Goal: Task Accomplishment & Management: Use online tool/utility

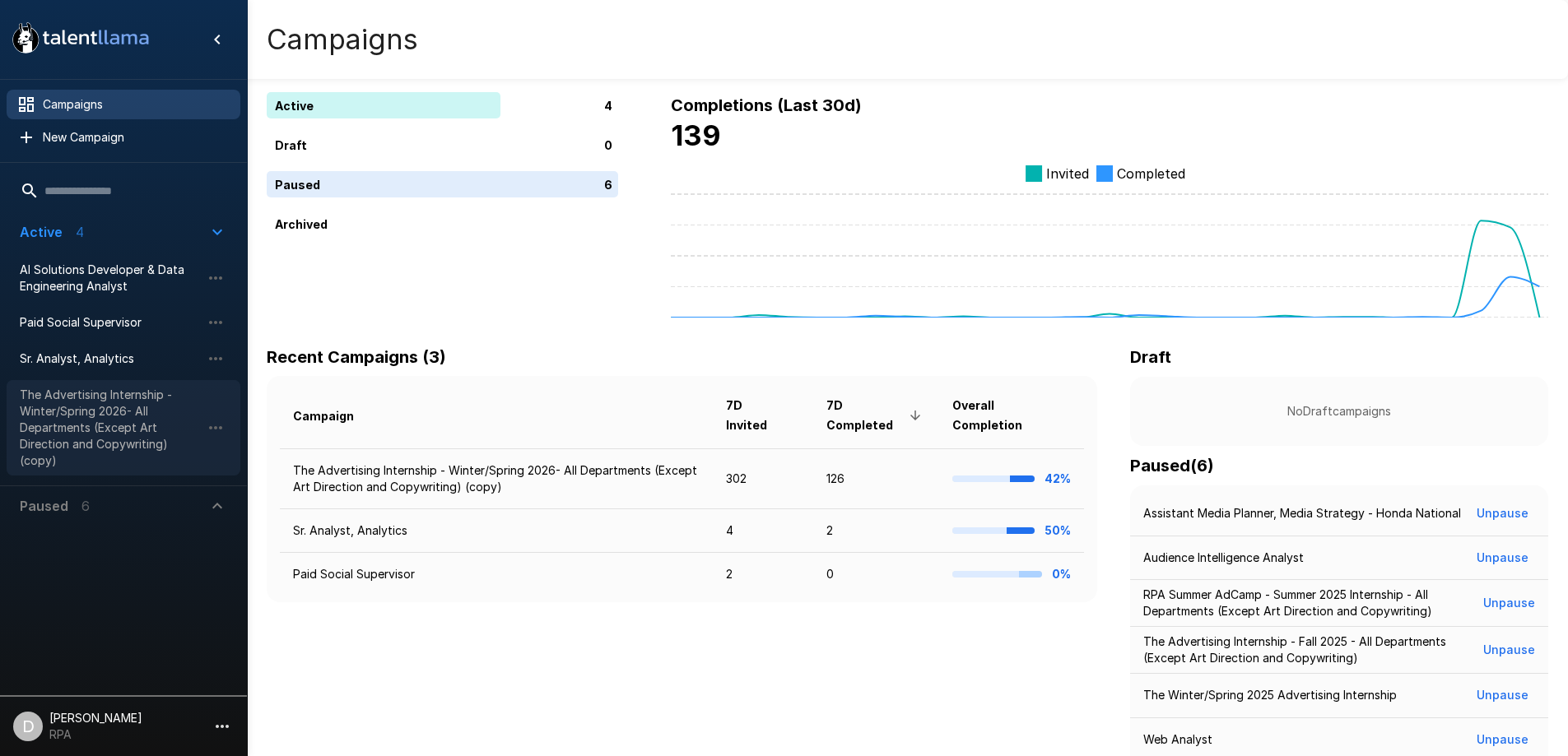
click at [93, 451] on span "The Advertising Internship - Winter/Spring 2026- All Departments (Except Art Di…" at bounding box center [110, 428] width 181 height 83
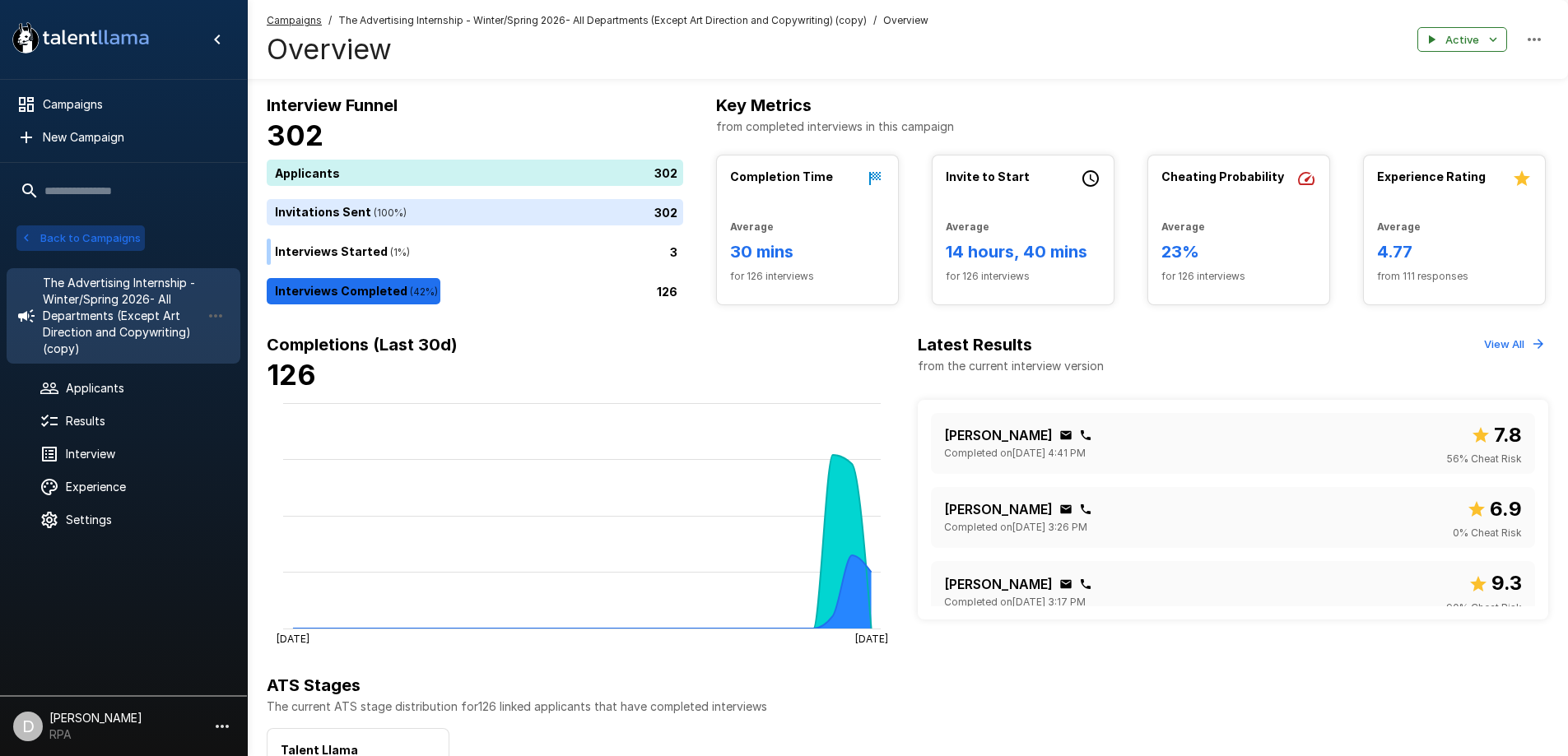
click at [89, 230] on button "Back to Campaigns" at bounding box center [81, 238] width 129 height 26
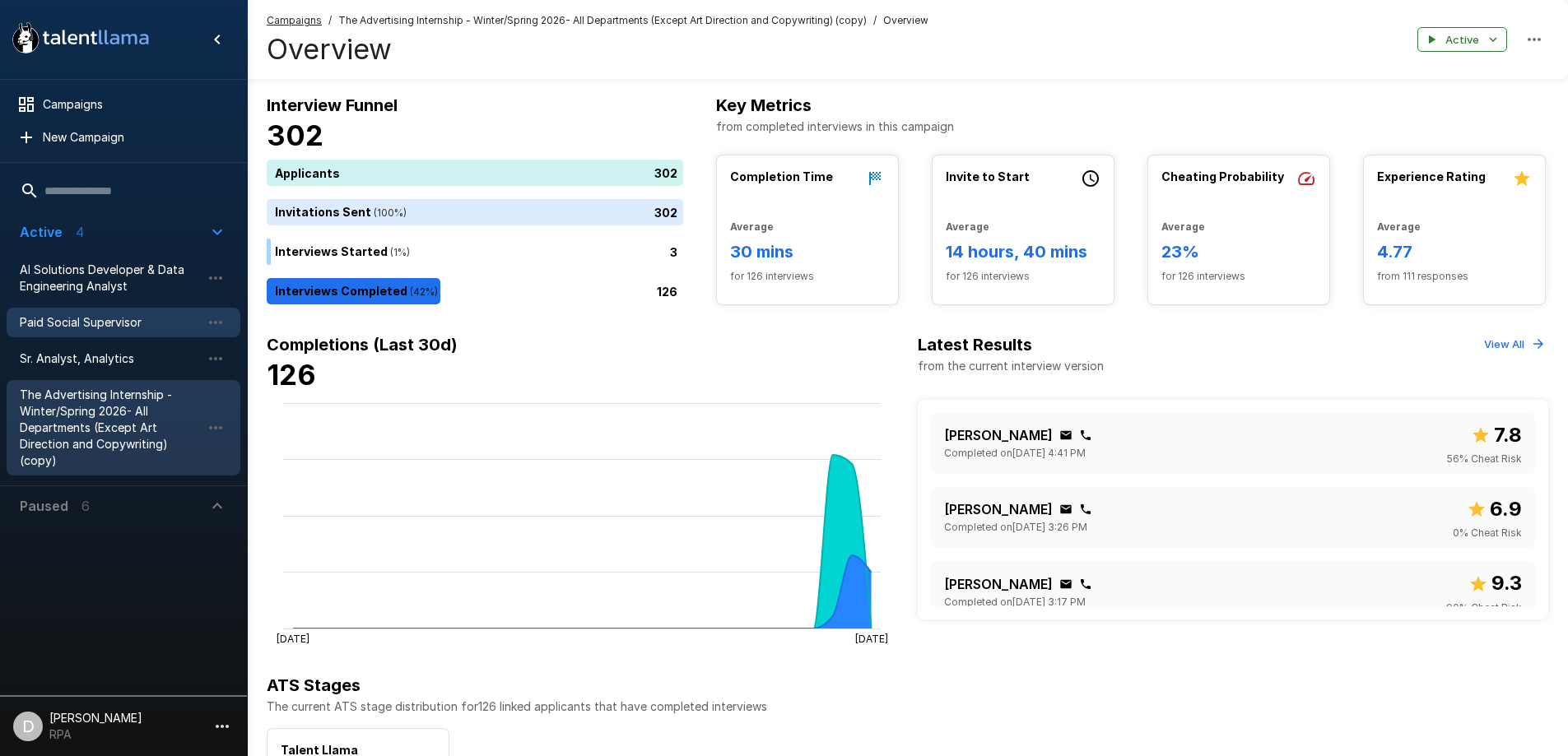
click at [105, 330] on span "Paid Social Supervisor" at bounding box center [110, 322] width 181 height 17
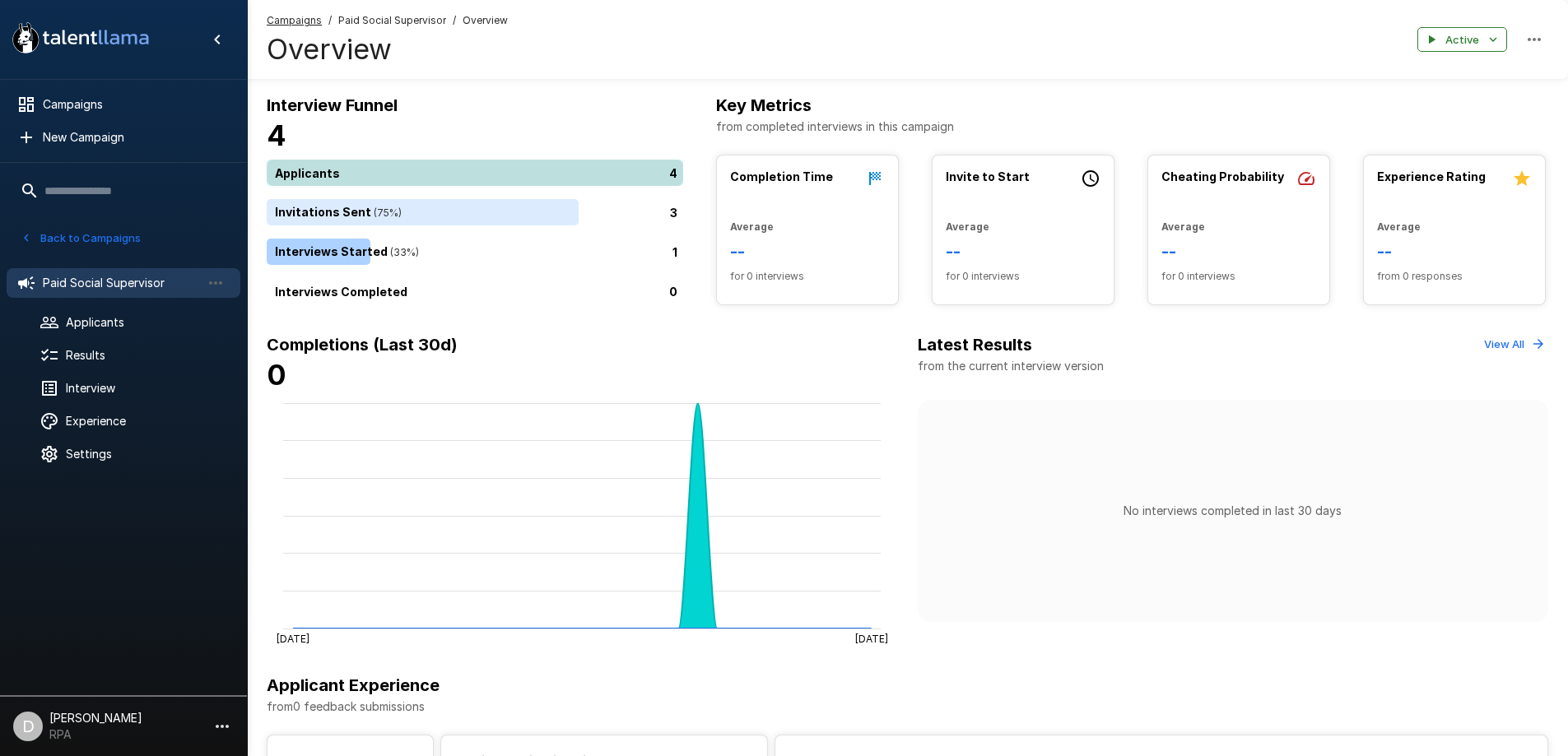
click at [331, 177] on div "4" at bounding box center [478, 172] width 423 height 27
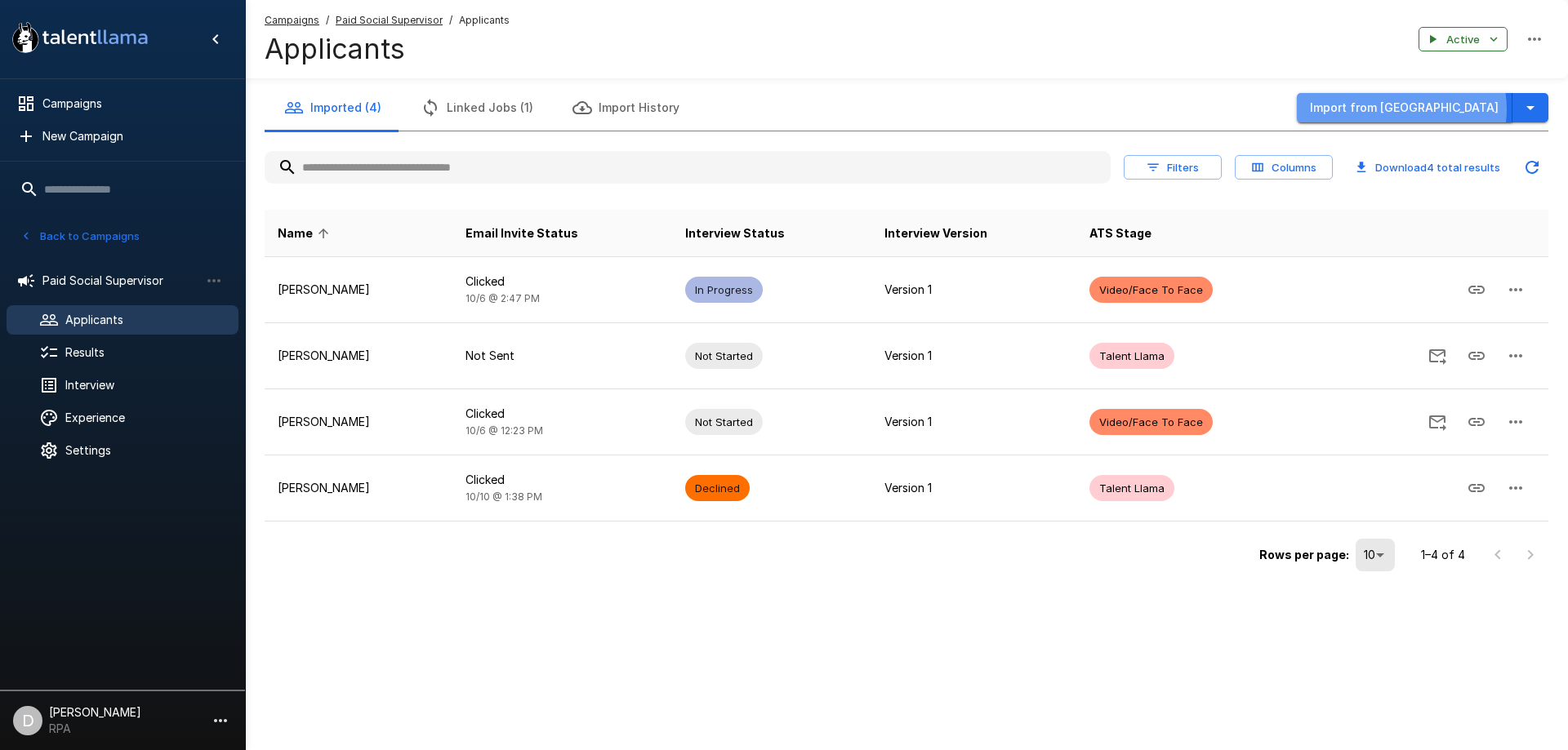
click at [1456, 109] on button "Import from [GEOGRAPHIC_DATA]" at bounding box center [1404, 107] width 216 height 30
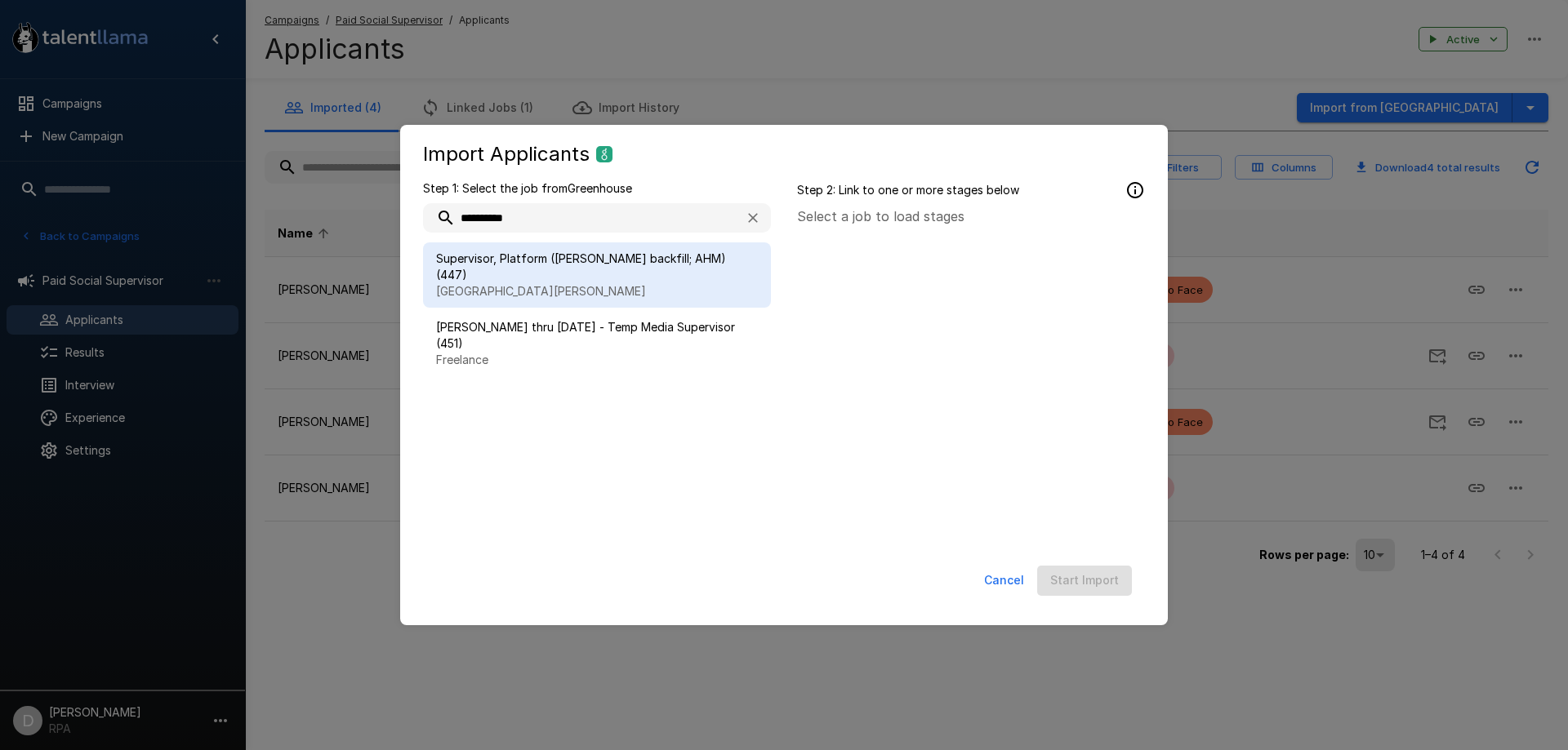
type input "**********"
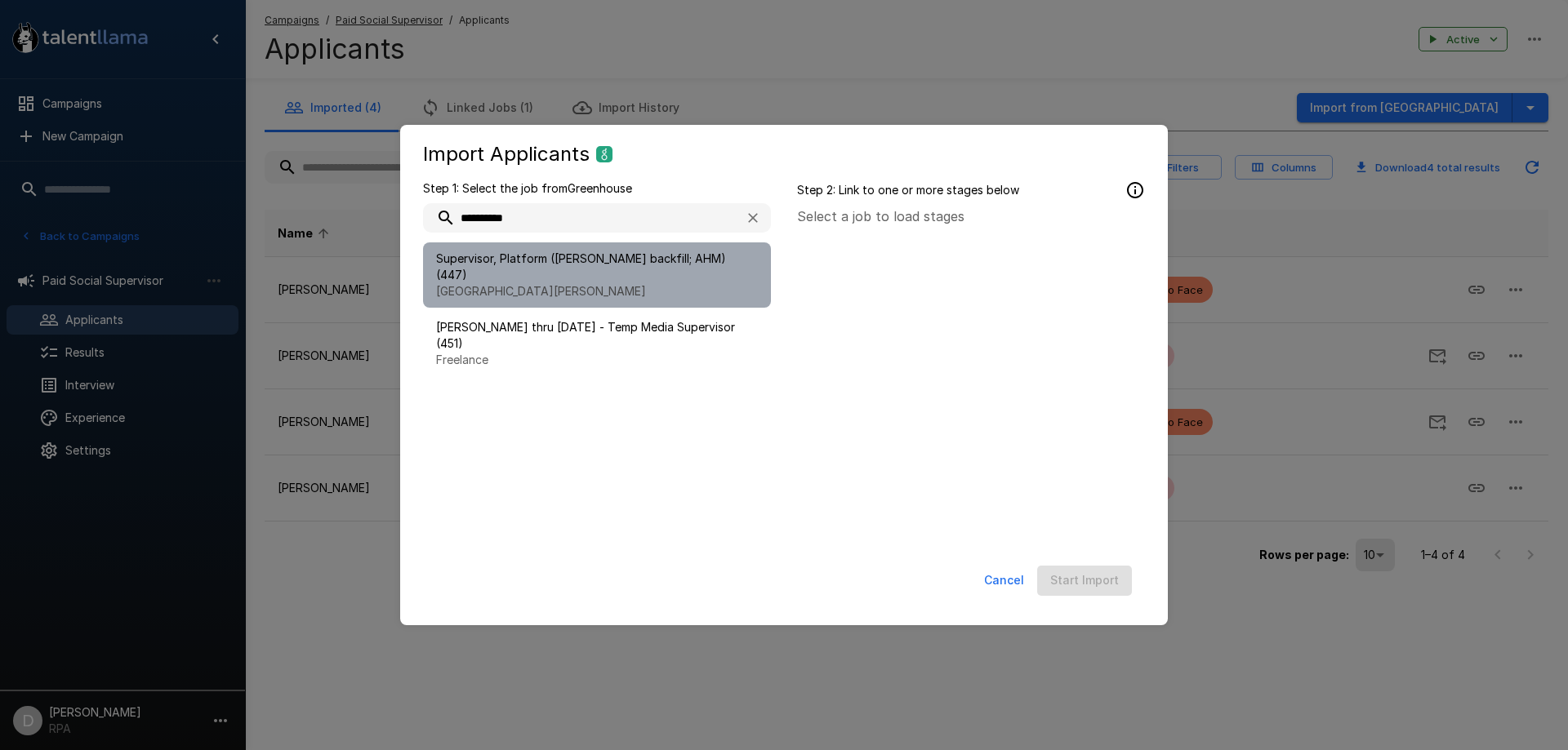
click at [629, 274] on span "Supervisor, Platform ([PERSON_NAME] backfill; AHM) (447)" at bounding box center [597, 266] width 322 height 32
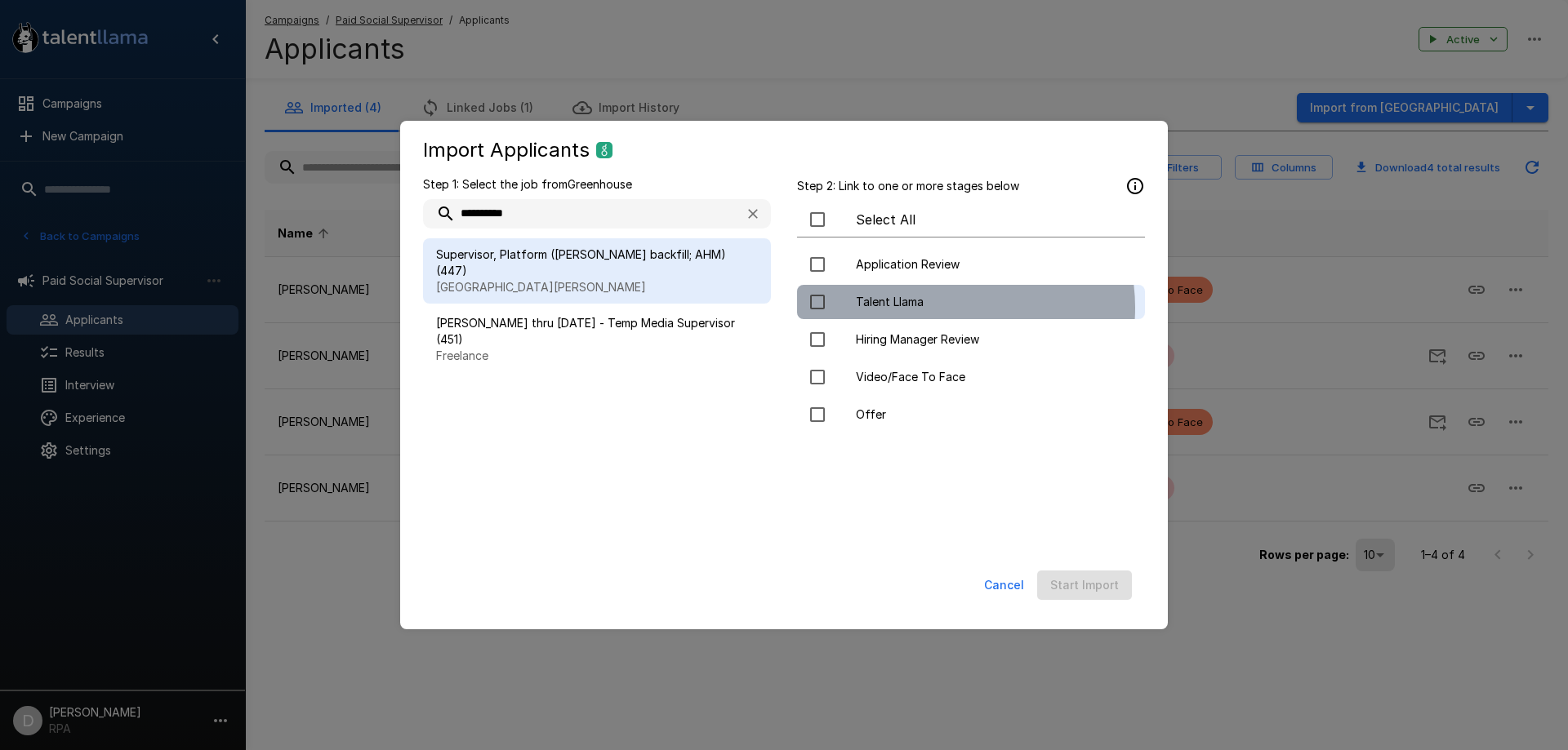
click at [945, 308] on span "Talent Llama" at bounding box center [993, 301] width 276 height 17
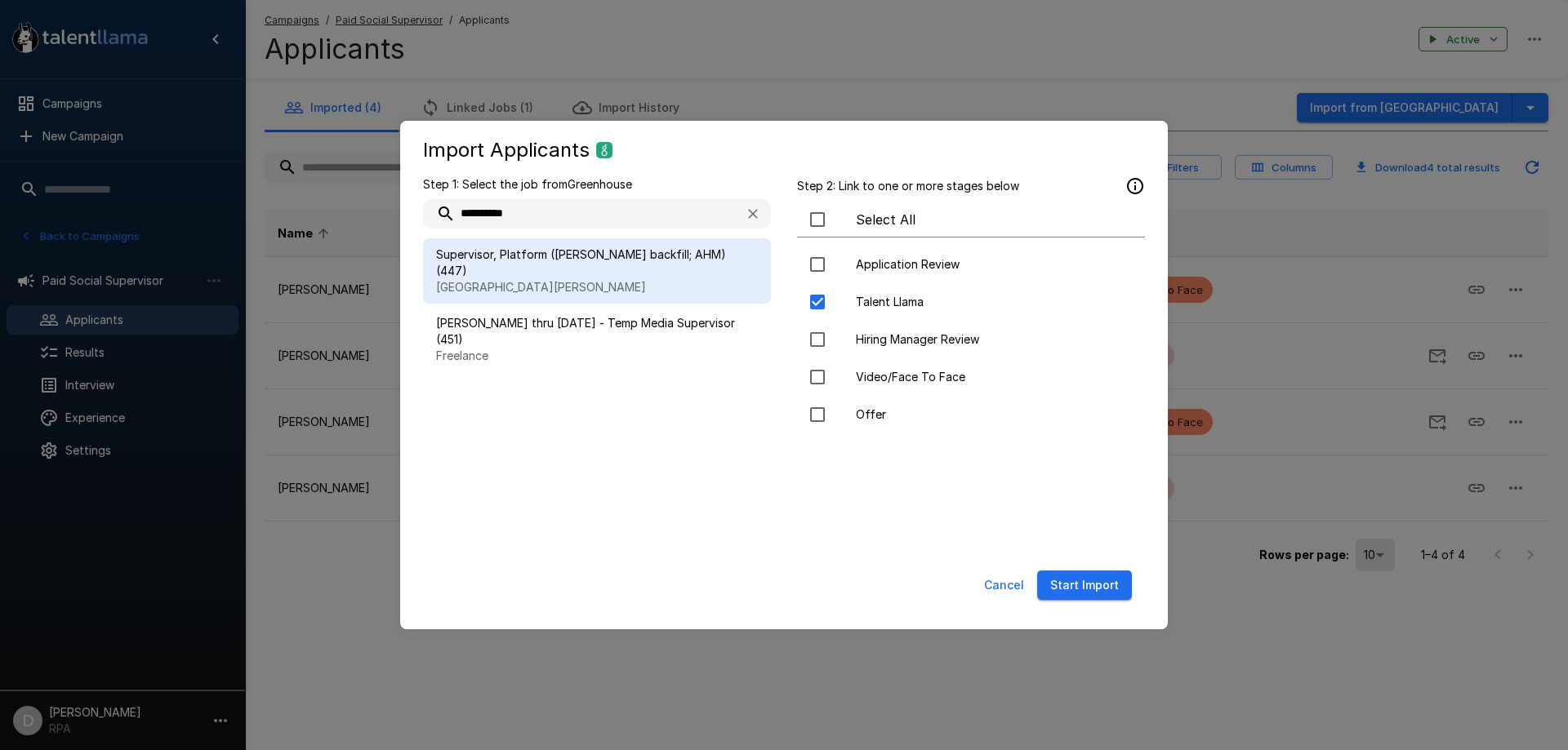
click at [1082, 590] on button "Start Import" at bounding box center [1084, 585] width 95 height 30
